Goal: Information Seeking & Learning: Stay updated

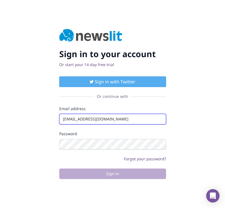
type input "[EMAIL_ADDRESS][DOMAIN_NAME]"
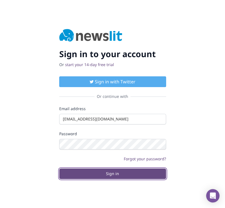
click at [112, 173] on button "Sign in" at bounding box center [112, 173] width 107 height 11
